Goal: Information Seeking & Learning: Check status

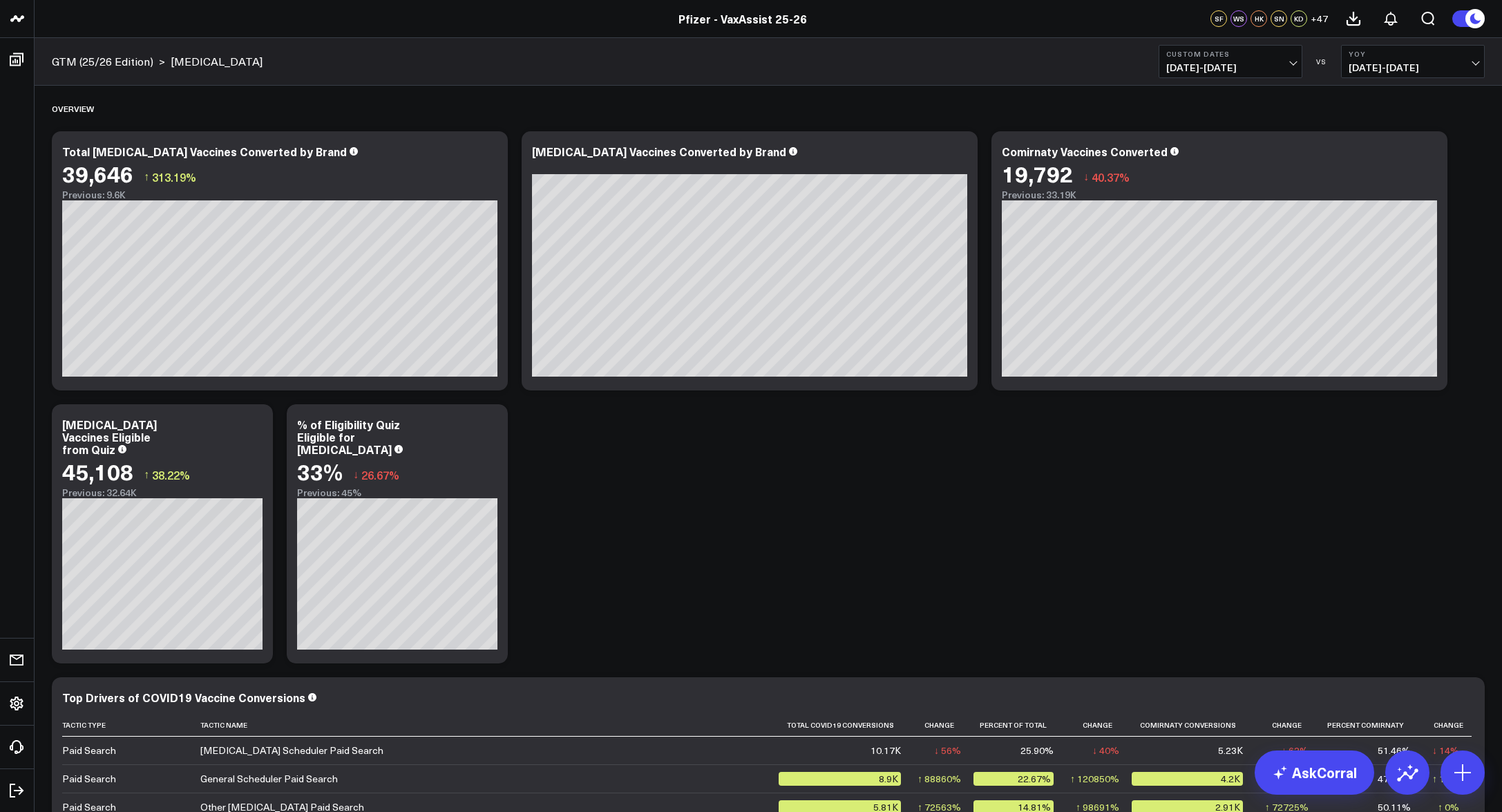
click at [166, 11] on header "Pfizer - z VaxAssist Pfizer - VaxAssist 25-26 Pfizer - VaxAssist 25-26 SF WS HK…" at bounding box center [751, 19] width 1502 height 38
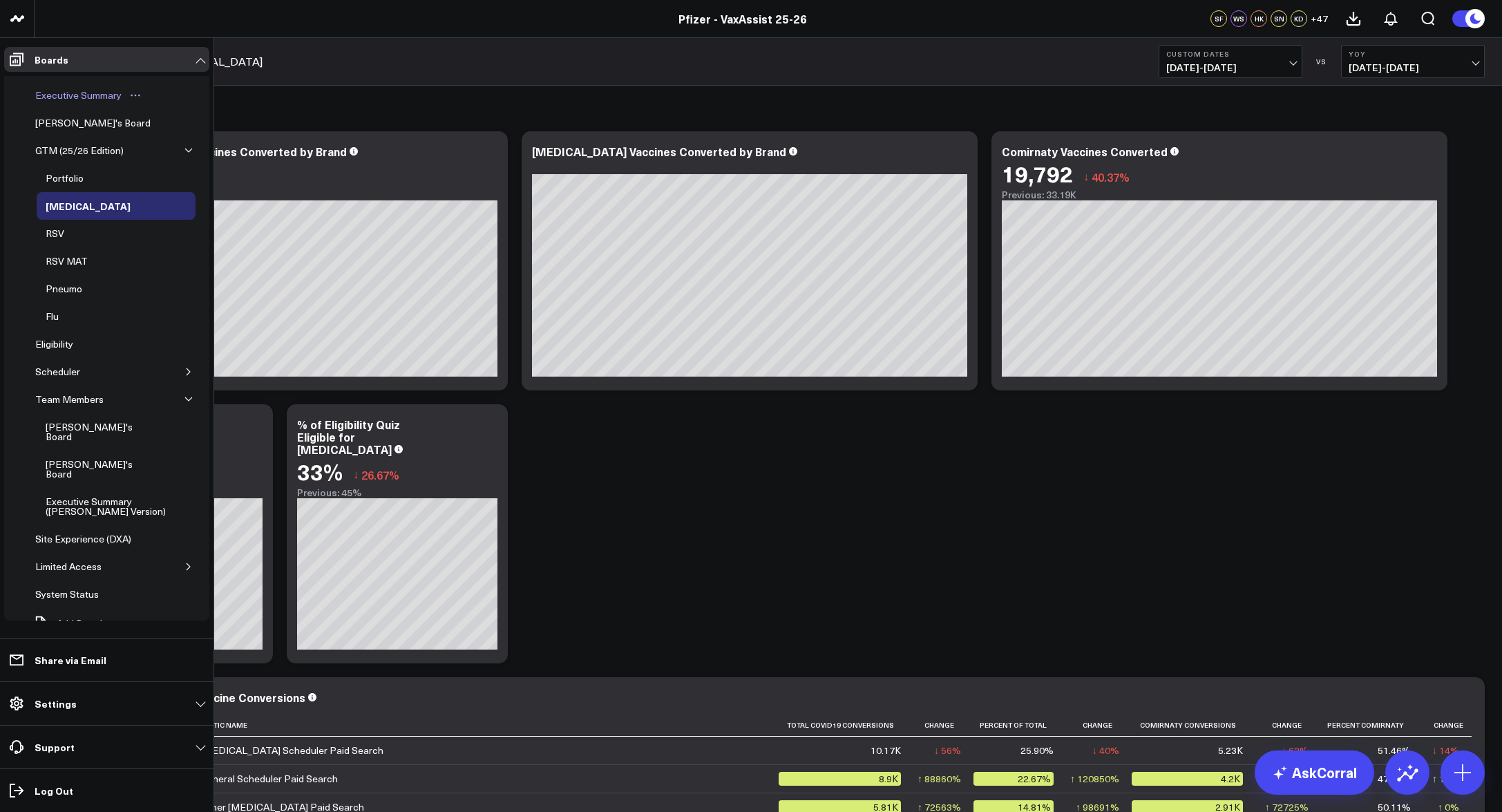
click at [47, 96] on div "Executive Summary" at bounding box center [78, 95] width 93 height 17
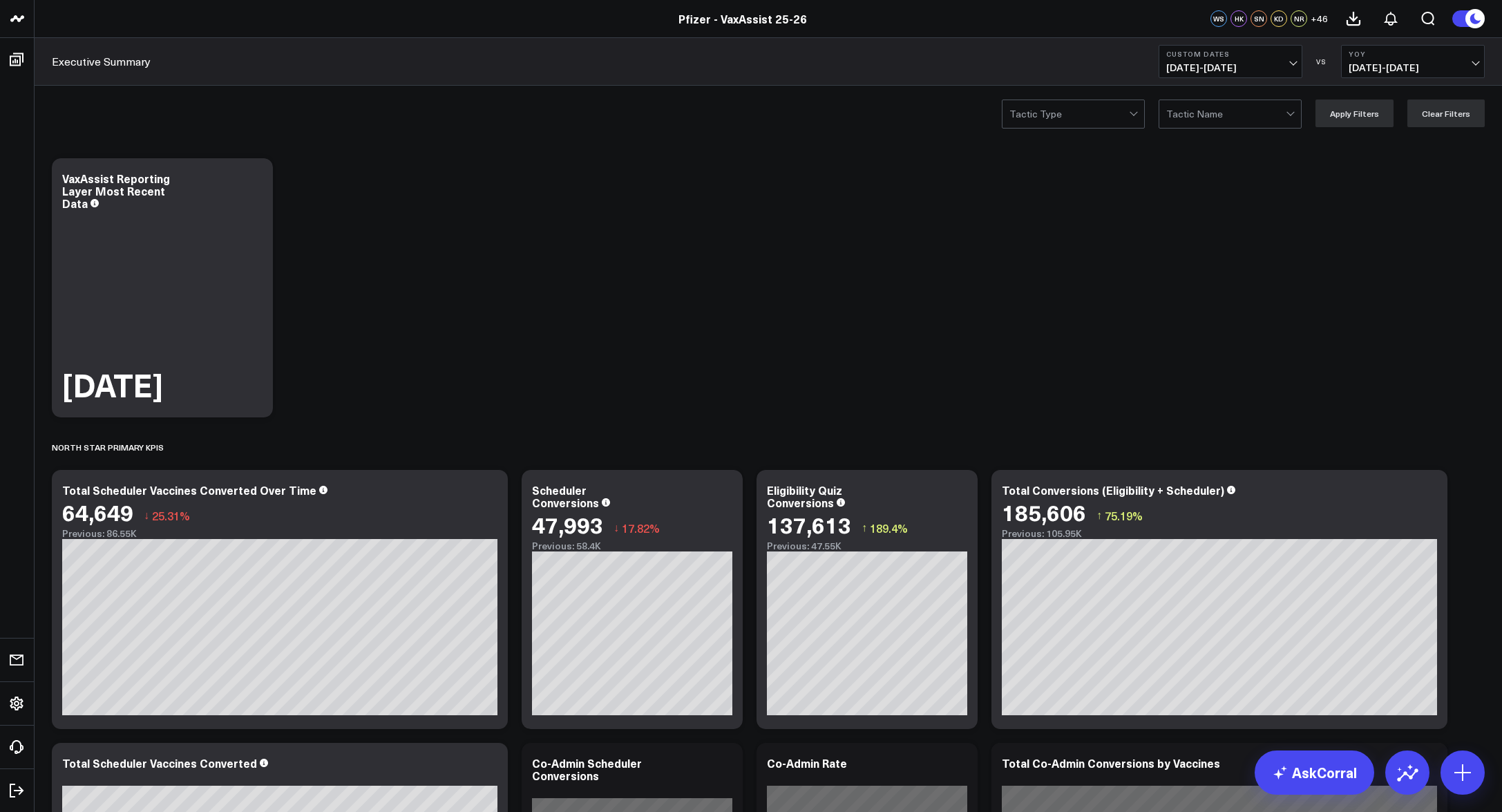
click at [1259, 55] on b "Custom Dates" at bounding box center [1230, 54] width 129 height 8
click at [1217, 114] on link "Last 7 Days" at bounding box center [1230, 118] width 142 height 26
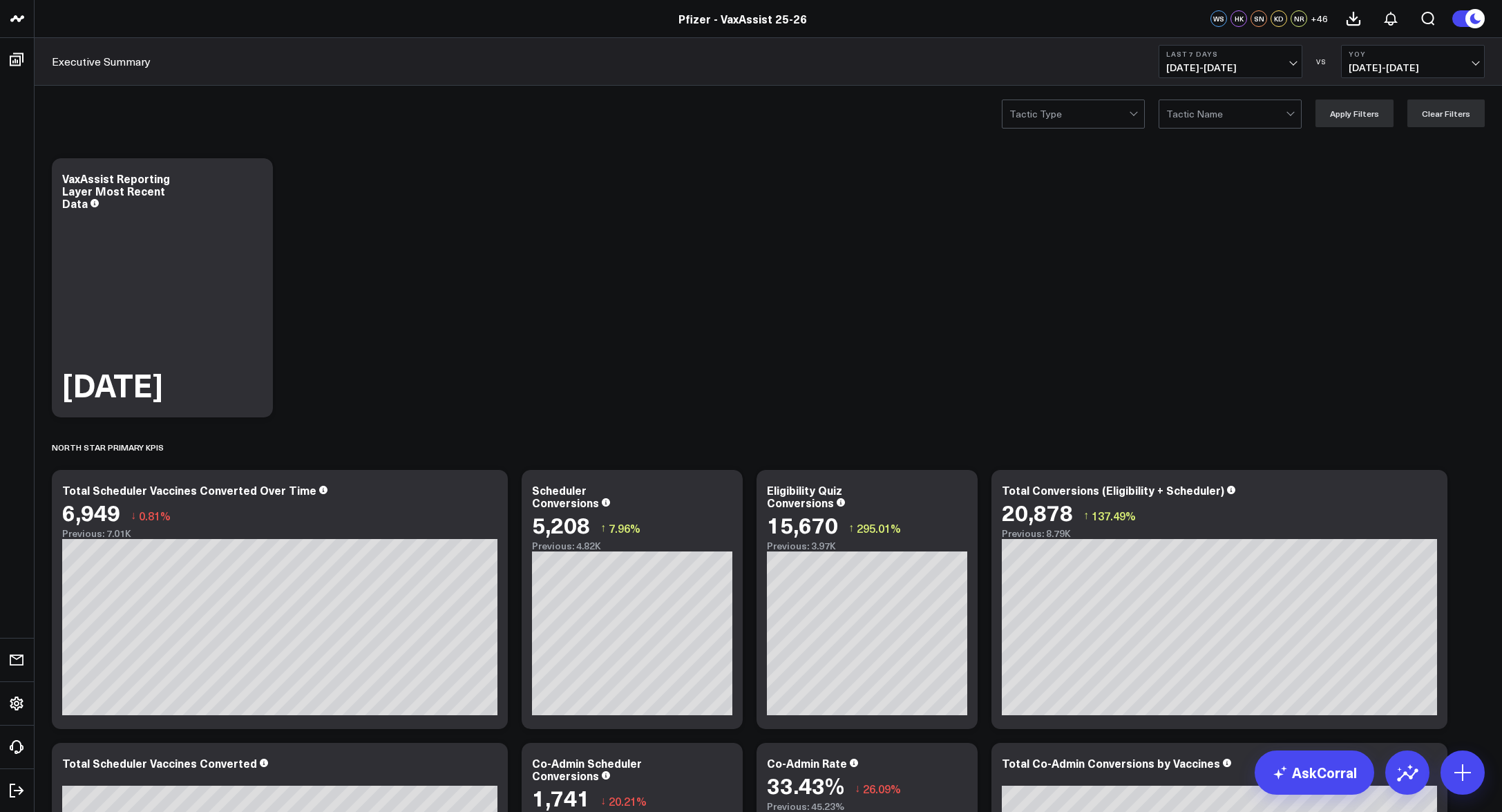
scroll to position [138, 0]
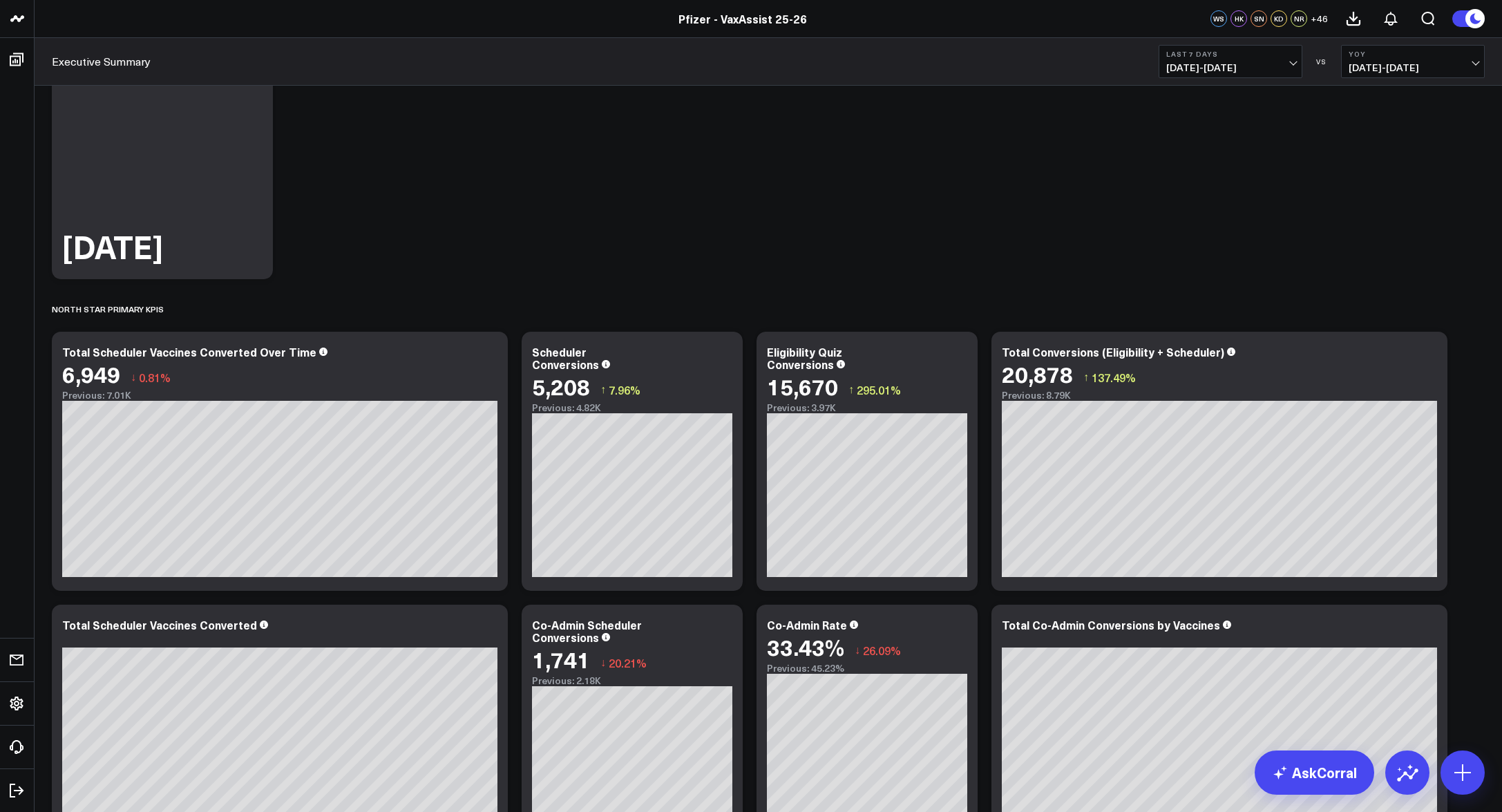
click at [92, 8] on header "Pfizer - z VaxAssist Pfizer - VaxAssist 25-26 Pfizer - VaxAssist 25-26 WS HK SN…" at bounding box center [751, 19] width 1502 height 38
click at [276, 6] on header "Pfizer - z VaxAssist Pfizer - VaxAssist 25-26 Pfizer - VaxAssist 25-26 WS HK SN…" at bounding box center [751, 19] width 1502 height 38
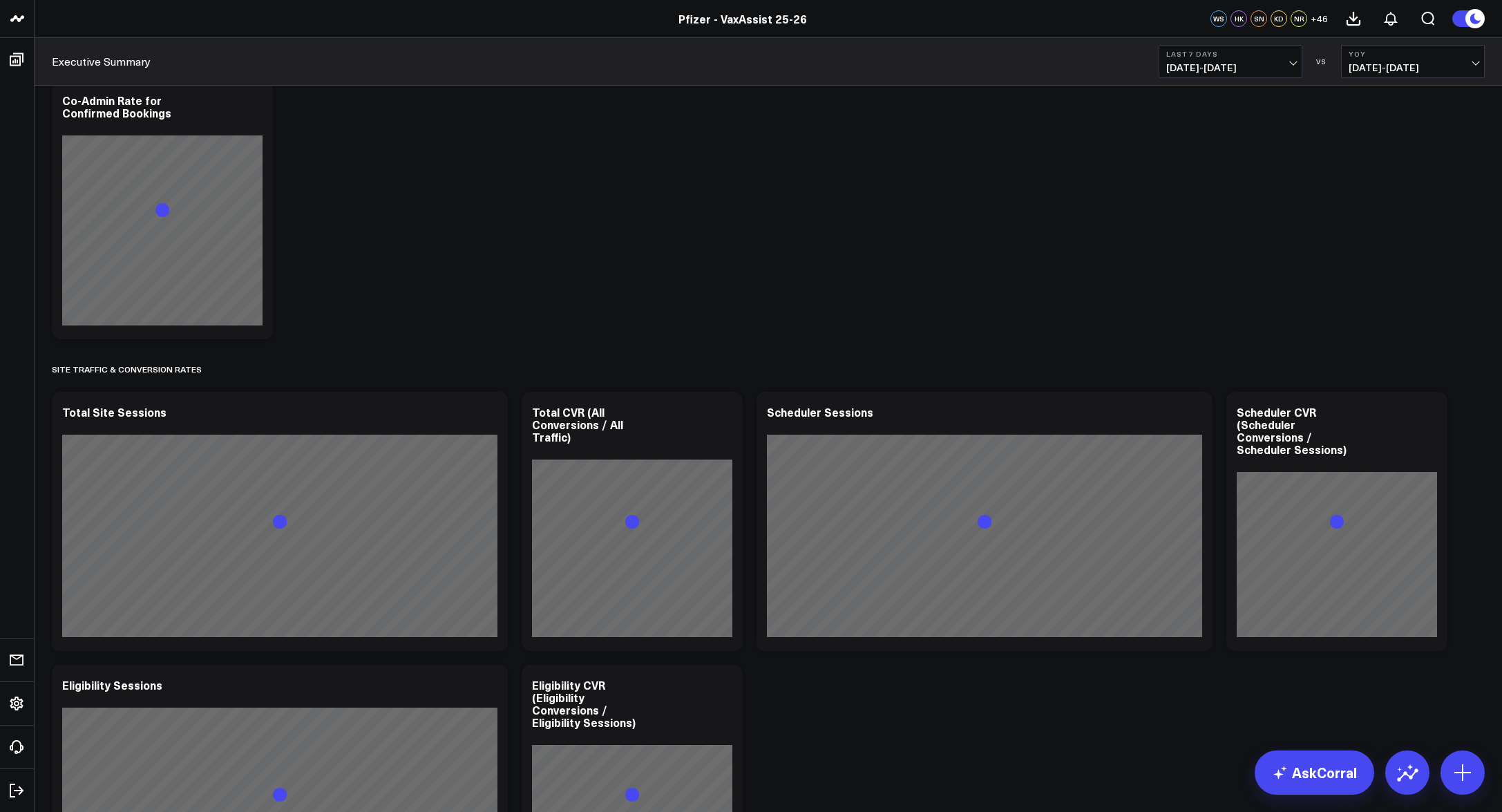
scroll to position [1547, 0]
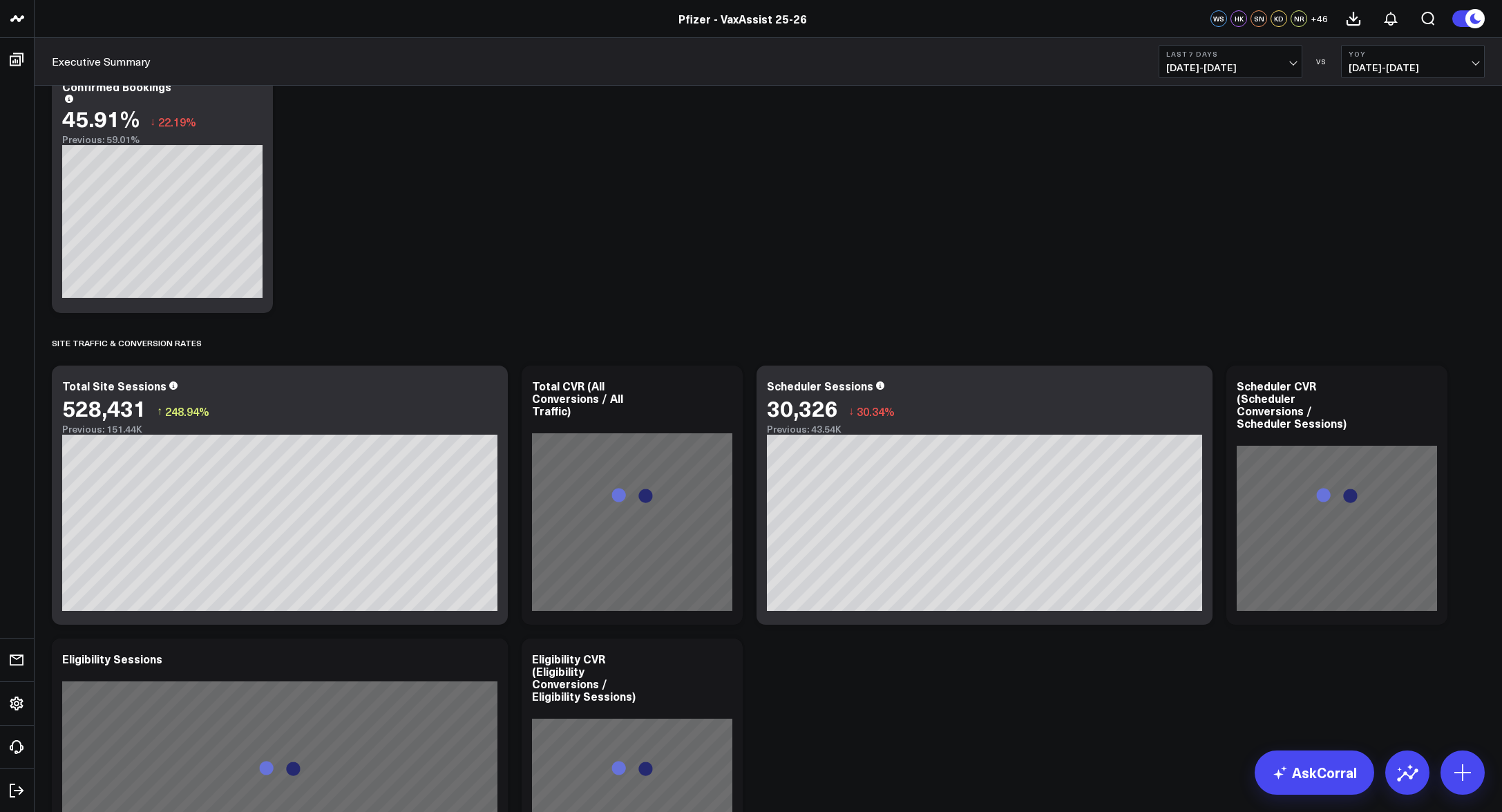
click at [1252, 62] on span "[DATE] - [DATE]" at bounding box center [1230, 67] width 129 height 11
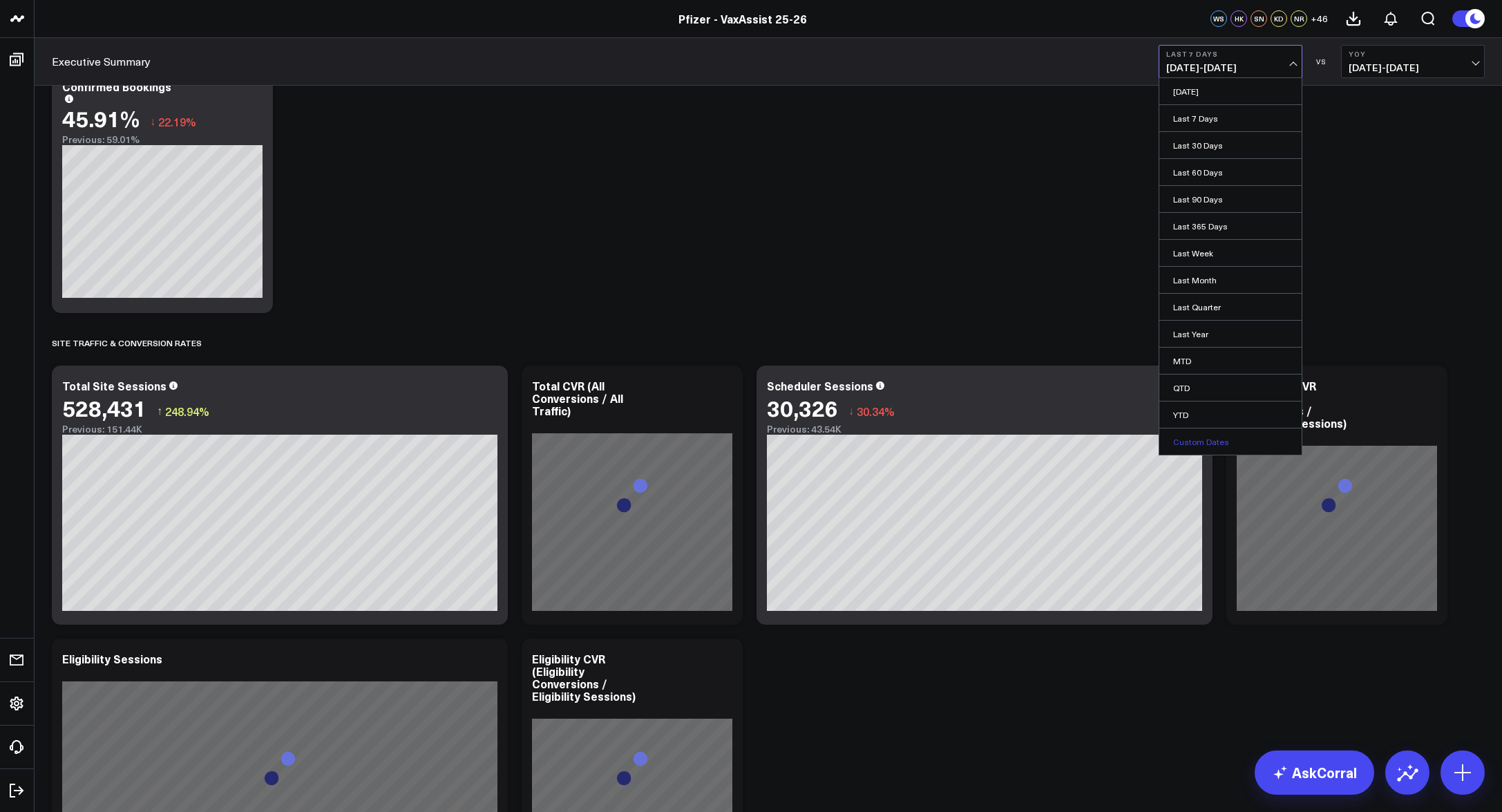
click at [1214, 437] on link "Custom Dates" at bounding box center [1230, 441] width 142 height 26
select select "9"
select select "2025"
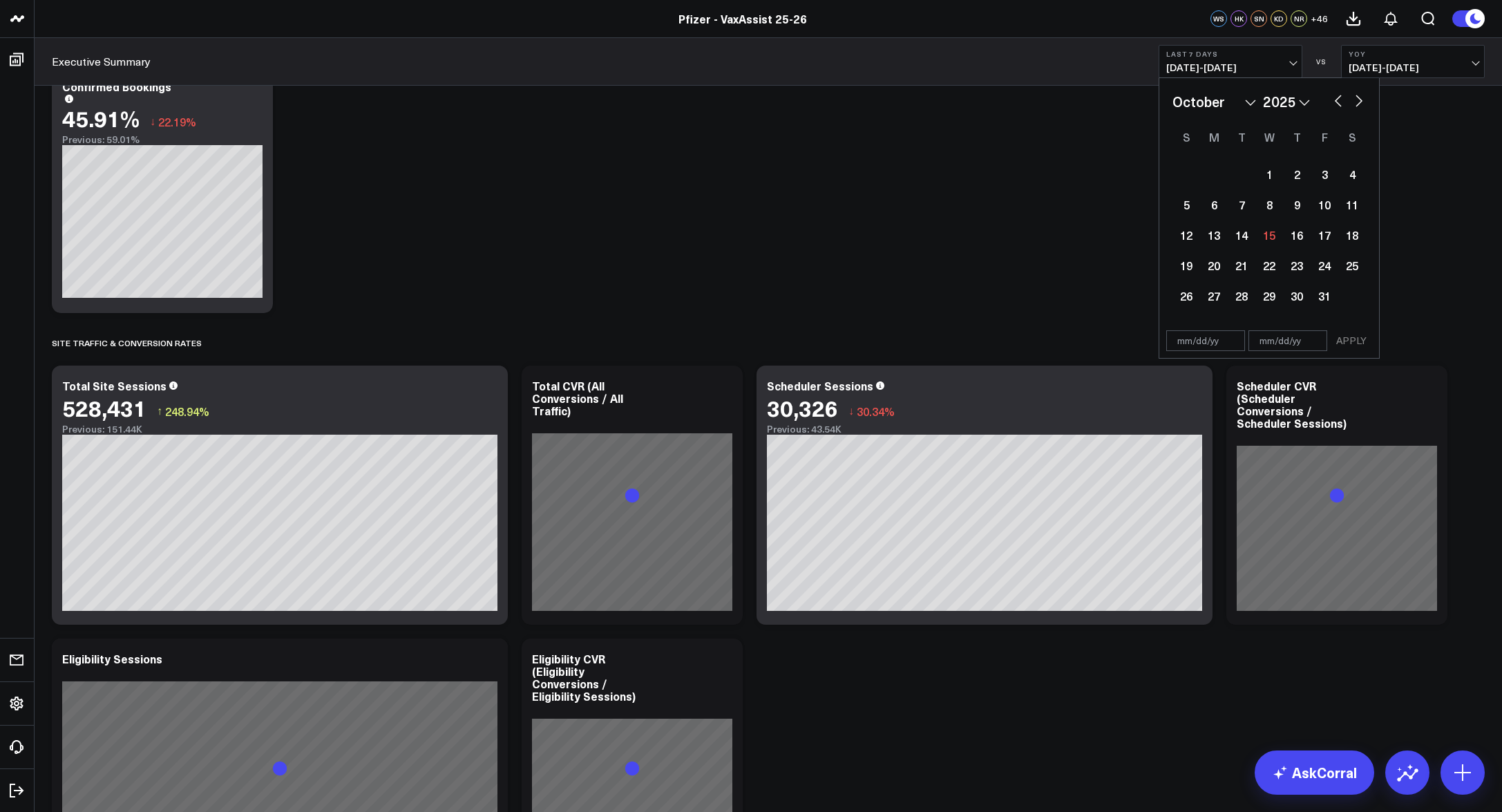
click at [1331, 100] on button "button" at bounding box center [1338, 99] width 14 height 17
select select "7"
select select "2025"
click at [1320, 169] on div "1" at bounding box center [1324, 174] width 27 height 27
type input "[DATE]"
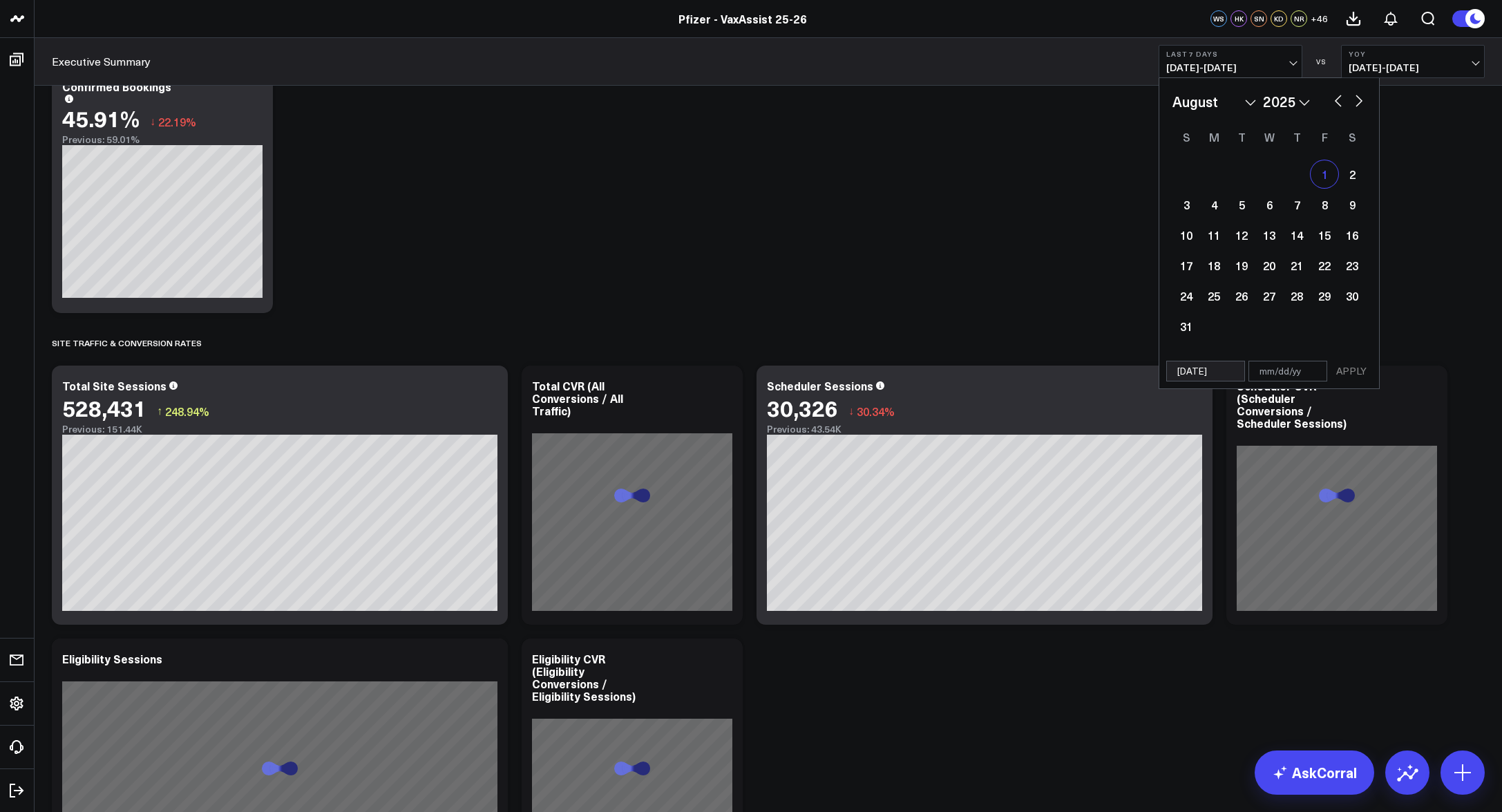
select select "7"
select select "2025"
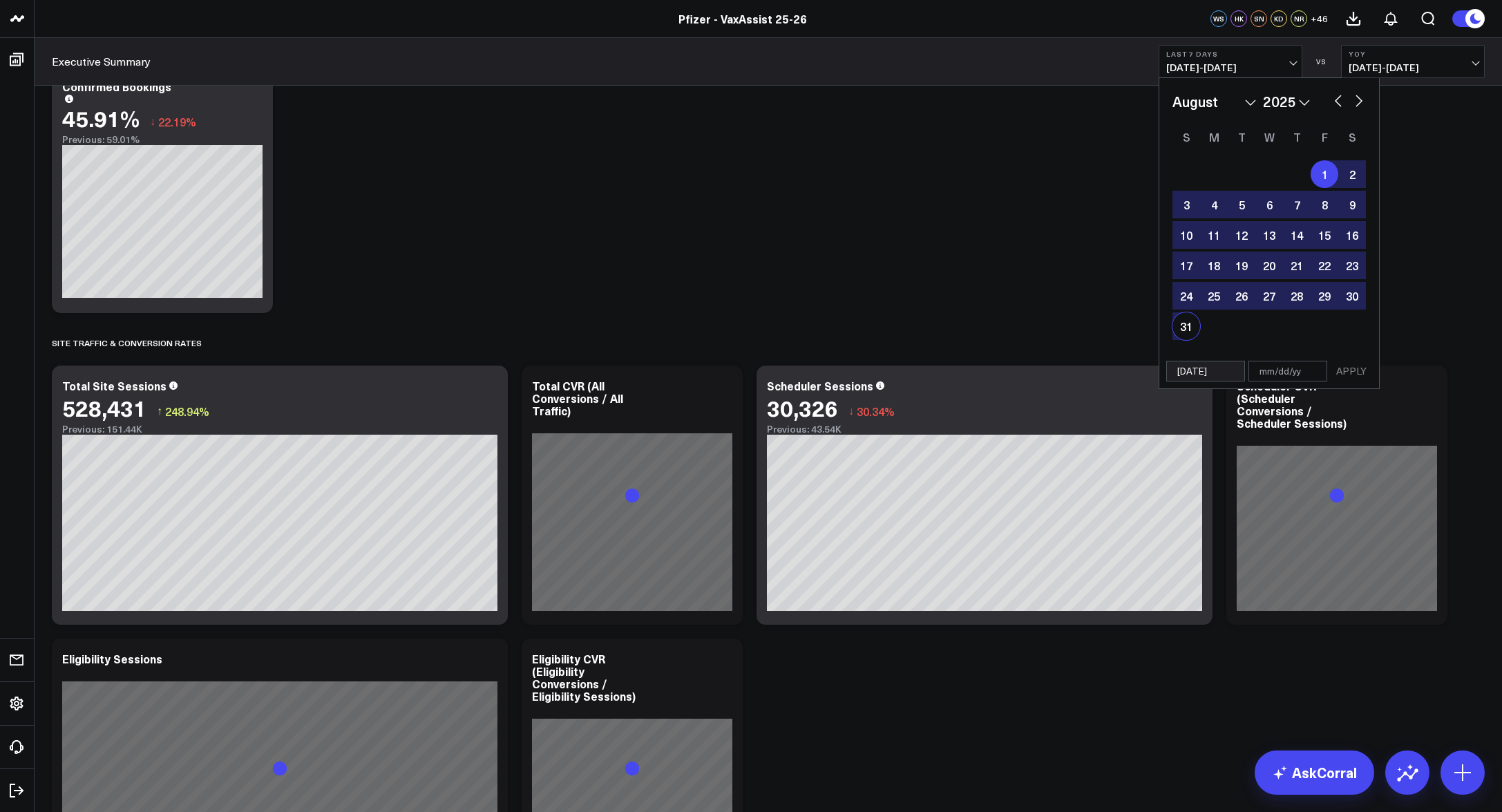
click at [1175, 329] on div "31" at bounding box center [1186, 326] width 27 height 27
type input "[DATE]"
select select "7"
select select "2025"
click at [1353, 373] on button "APPLY" at bounding box center [1352, 371] width 41 height 21
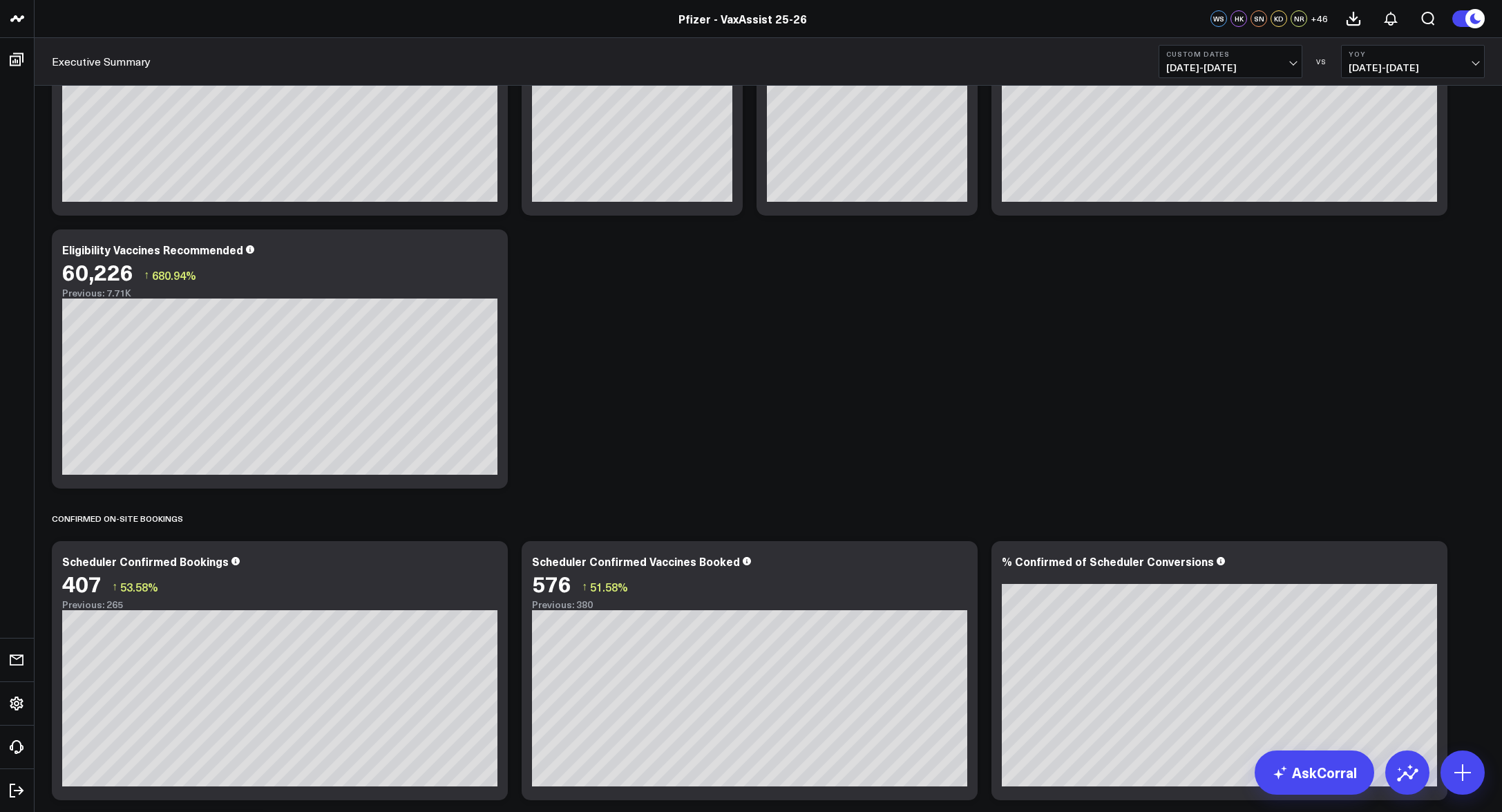
scroll to position [855, 0]
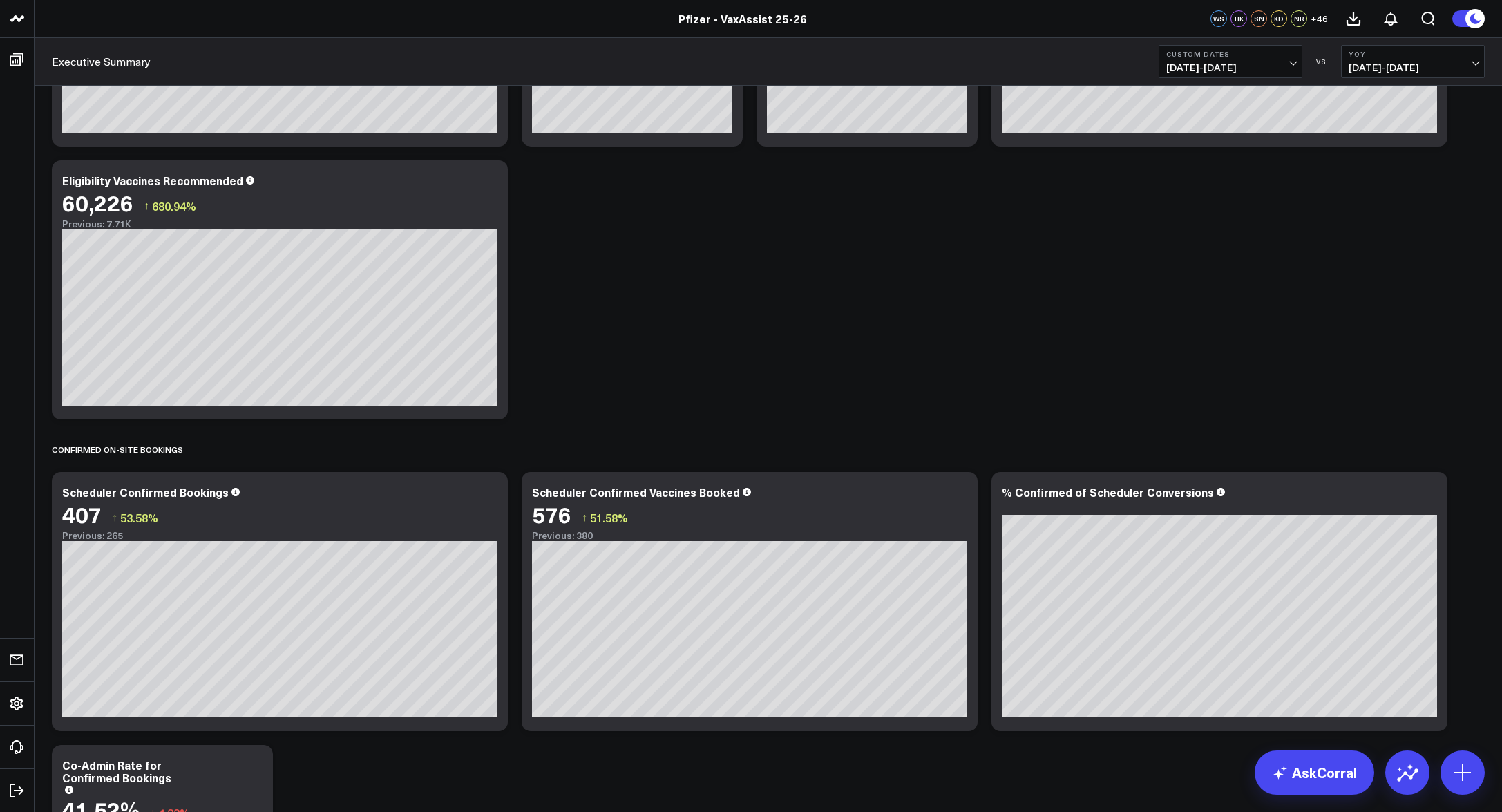
click at [136, 15] on div "Pfizer - VaxAssist 25-26" at bounding box center [743, 18] width 1485 height 15
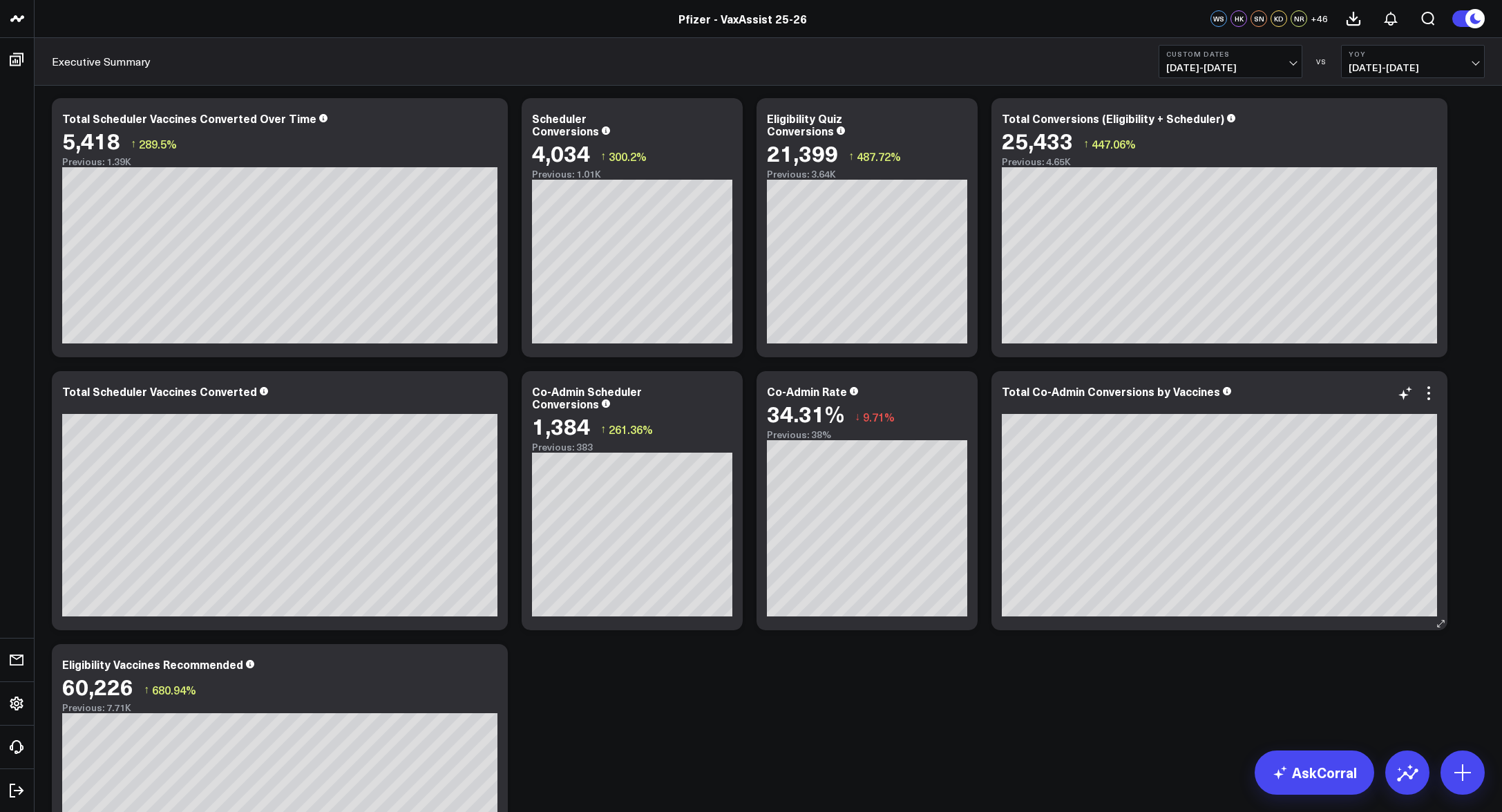
scroll to position [303, 0]
